Goal: Transaction & Acquisition: Purchase product/service

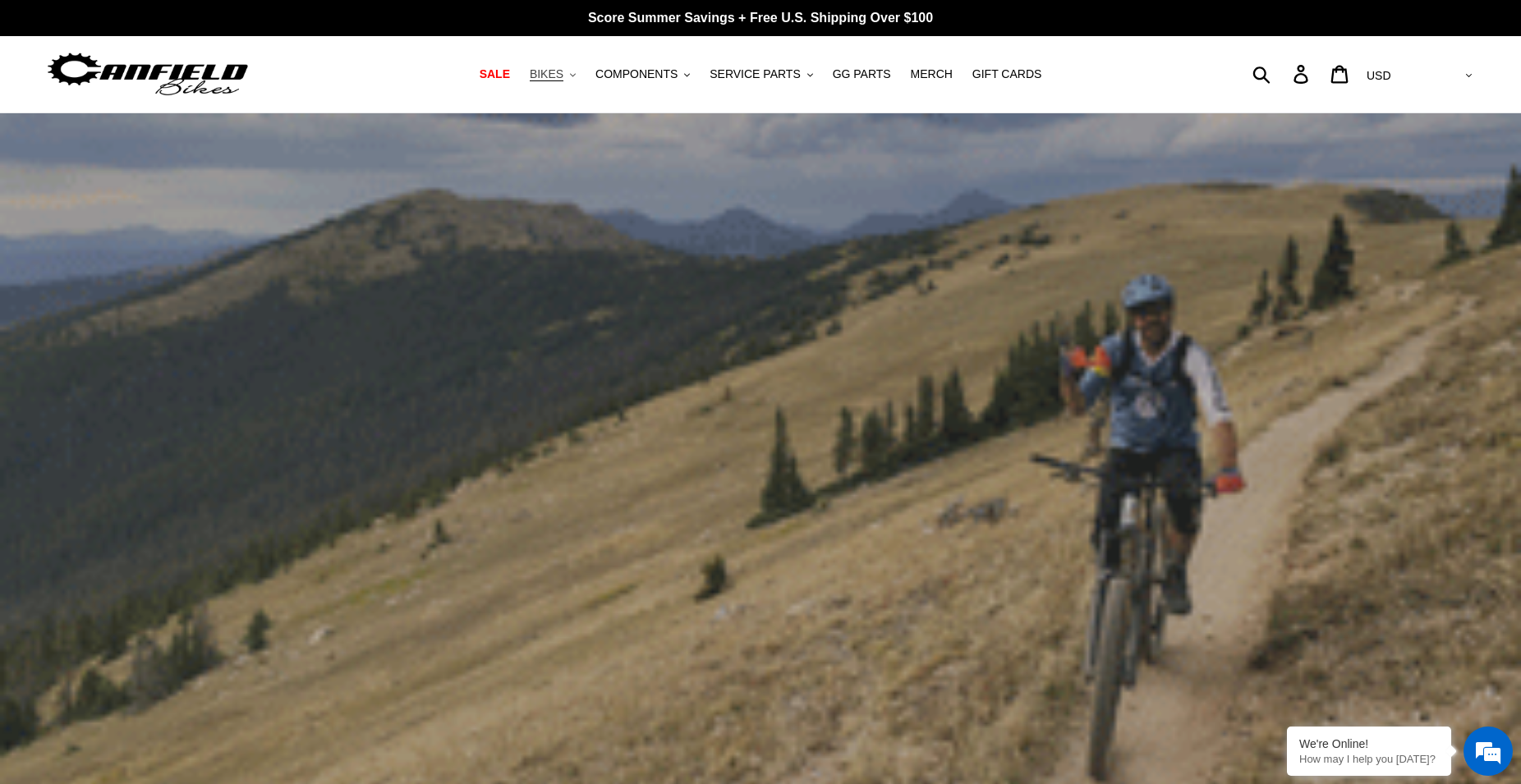
click at [584, 73] on button "BIKES .cls-1{fill:#231f20}" at bounding box center [552, 74] width 62 height 22
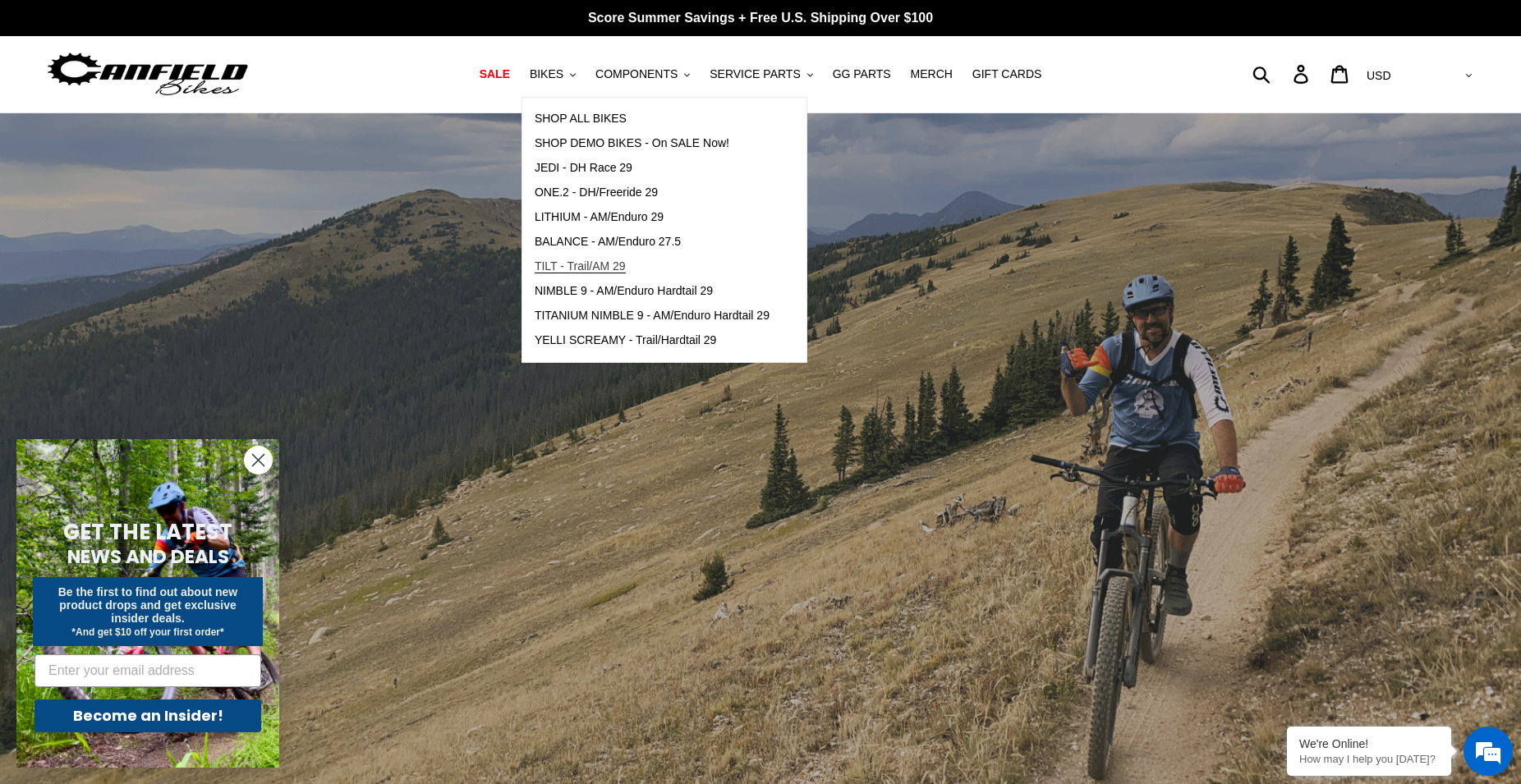
click at [603, 263] on span "TILT - Trail/AM 29" at bounding box center [581, 266] width 91 height 14
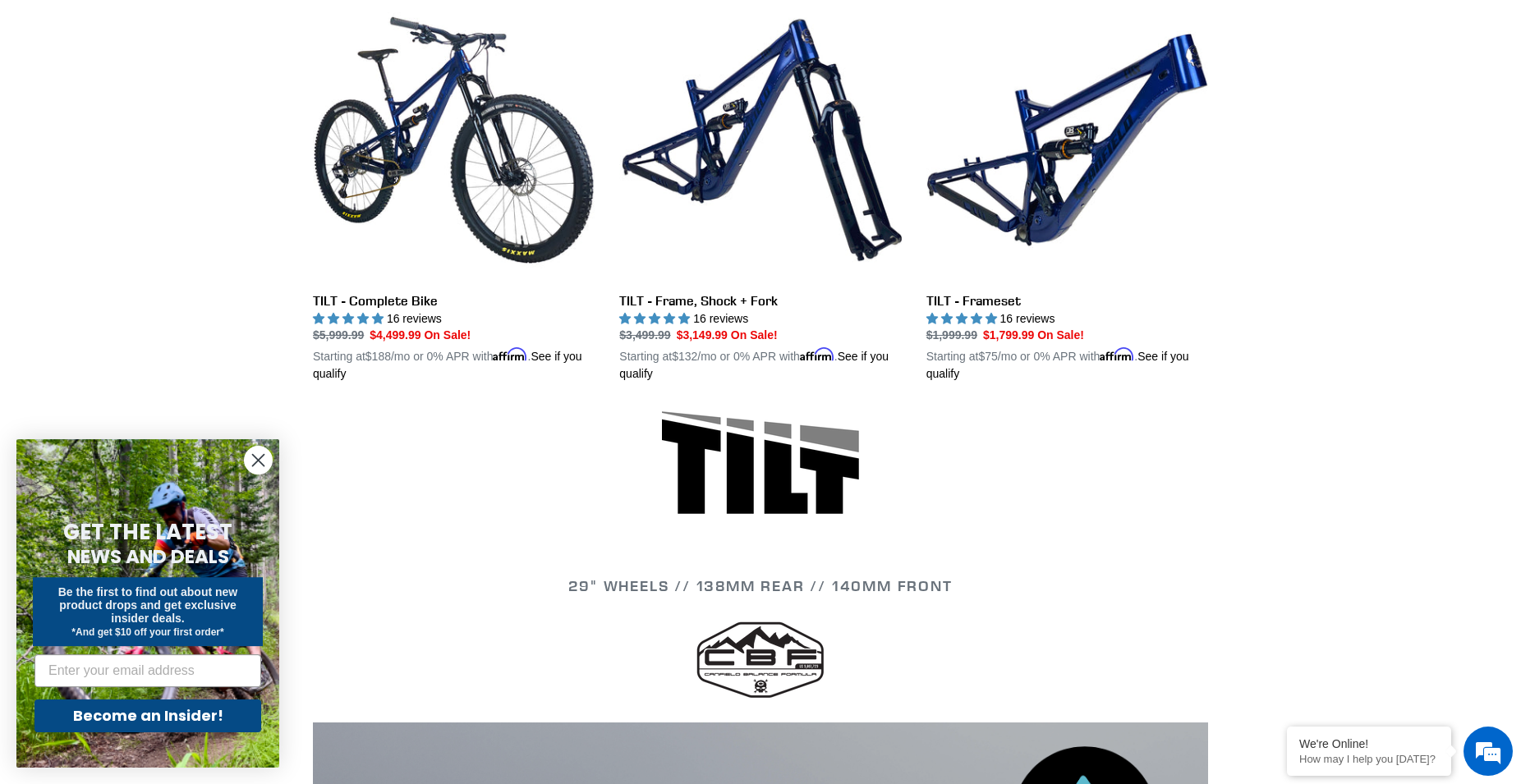
scroll to position [385, 0]
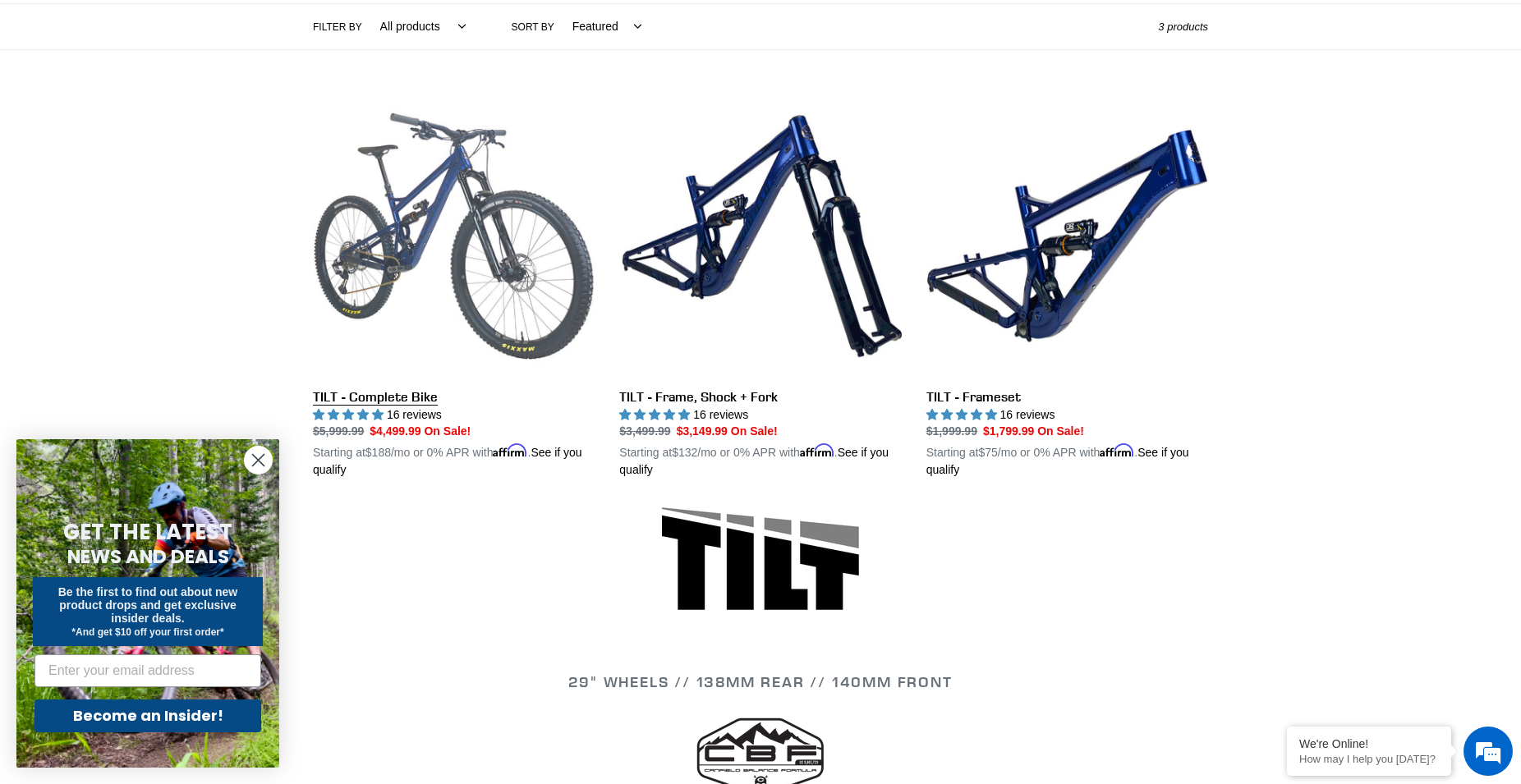
click at [412, 399] on link "TILT - Complete Bike" at bounding box center [454, 287] width 282 height 384
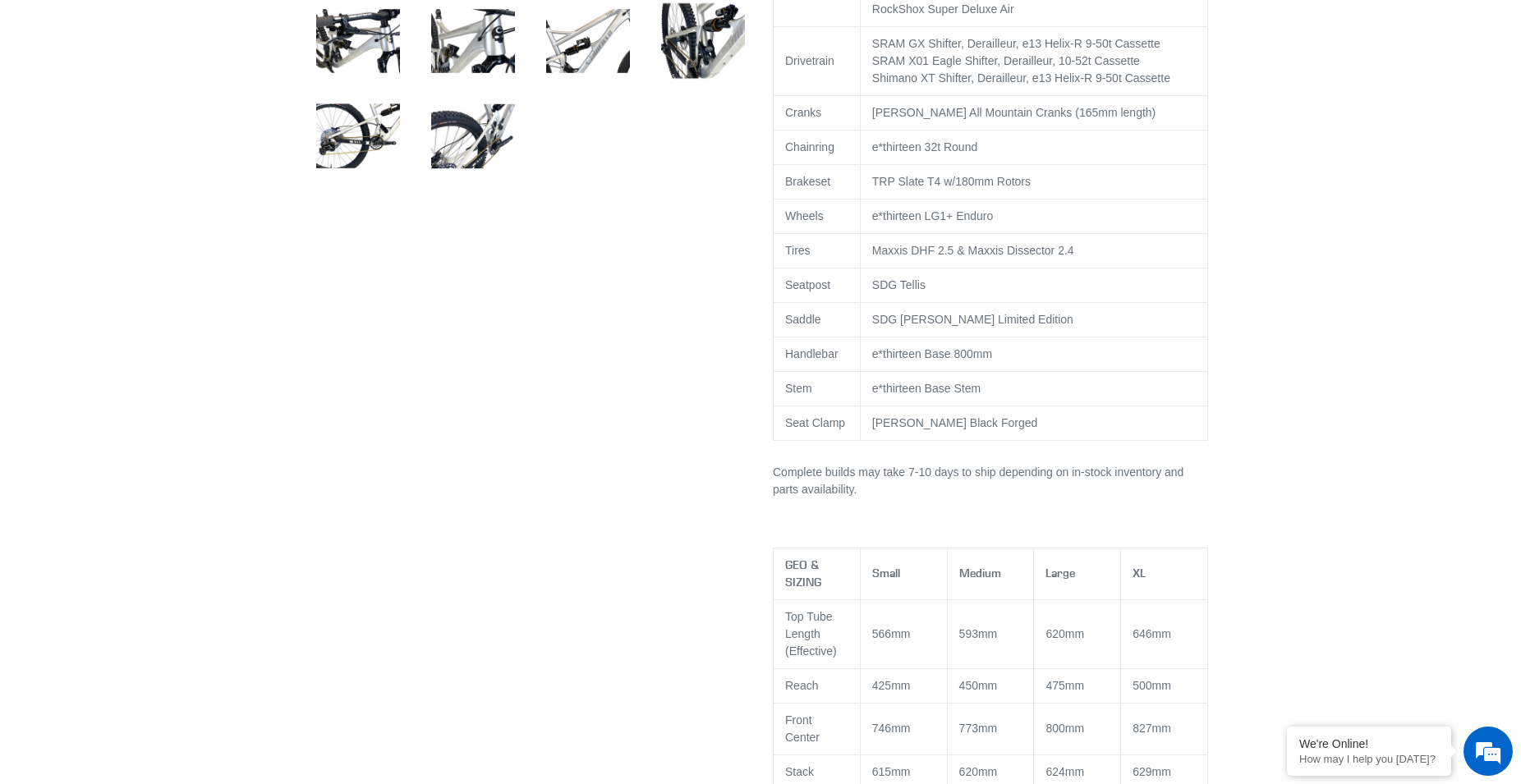
scroll to position [838, 0]
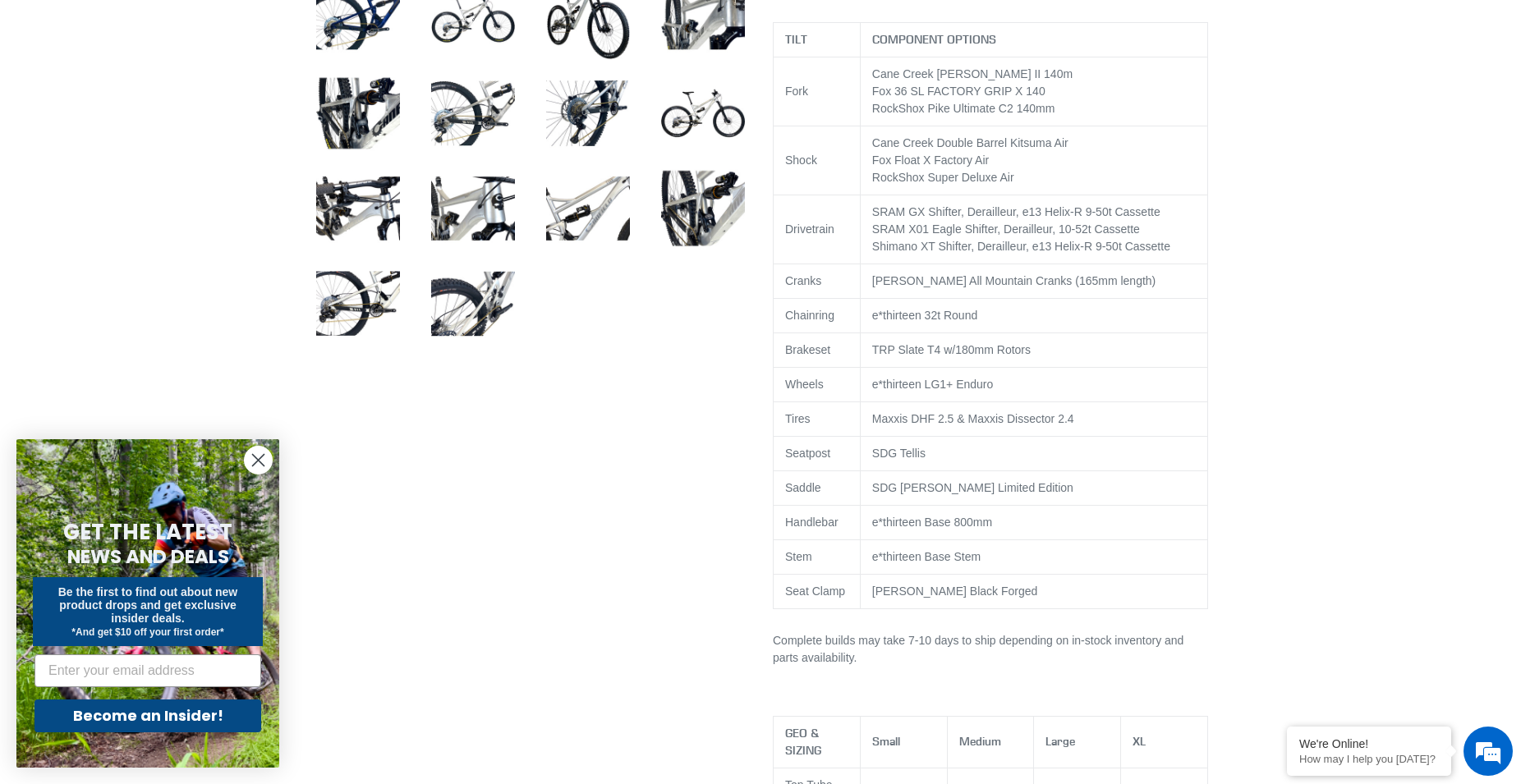
select select "highest-rating"
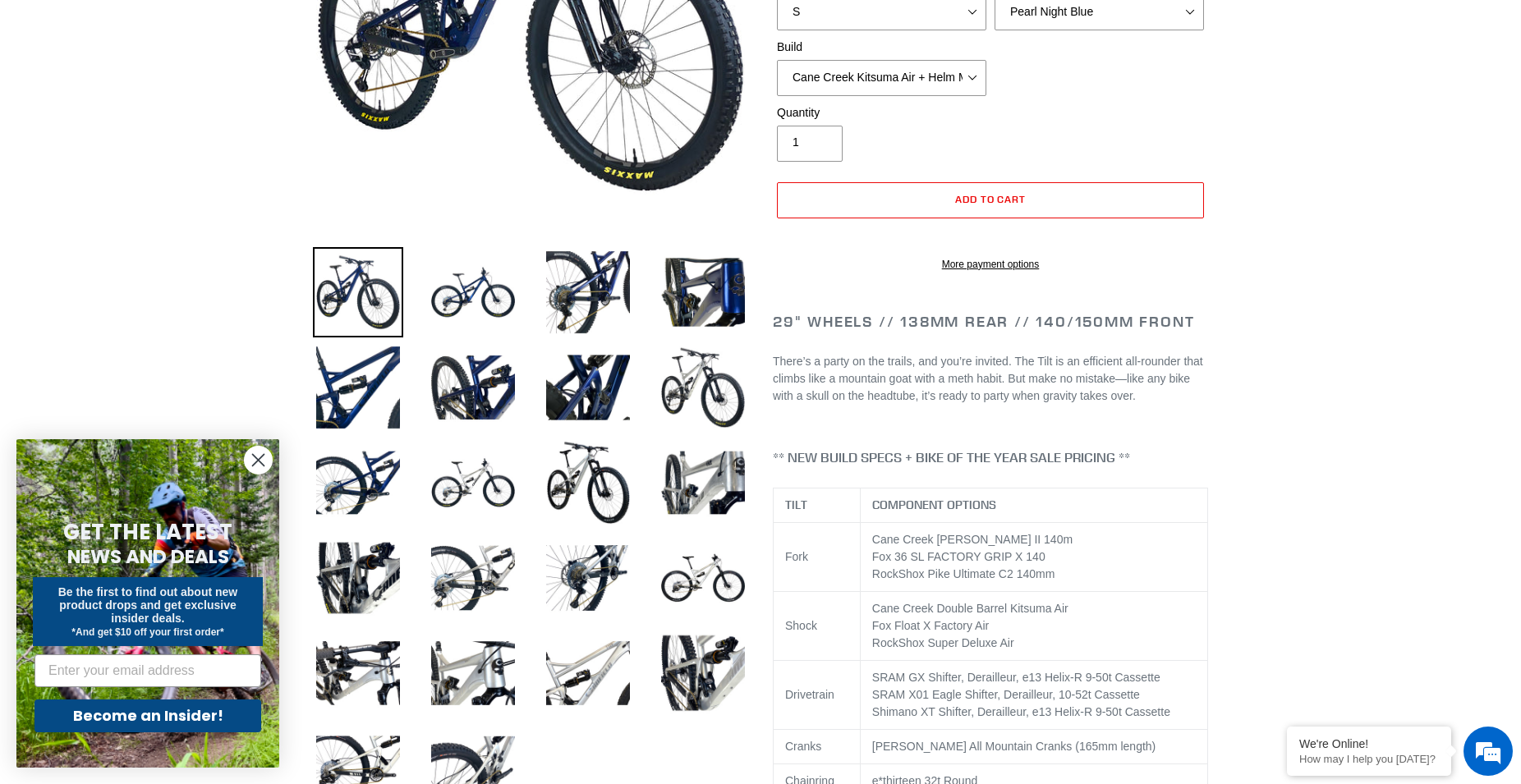
scroll to position [0, 0]
